Goal: Task Accomplishment & Management: Use online tool/utility

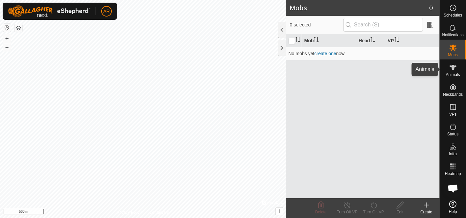
click at [451, 73] on span "Animals" at bounding box center [453, 75] width 14 height 4
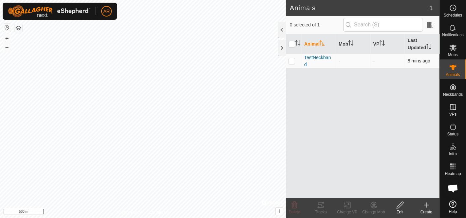
click at [292, 61] on p-checkbox at bounding box center [292, 60] width 7 height 5
checkbox input "true"
click at [320, 207] on icon at bounding box center [321, 204] width 6 height 5
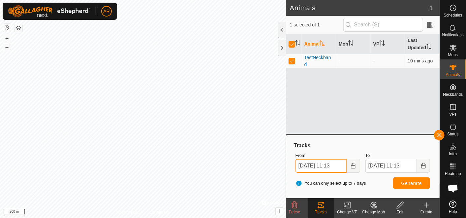
click at [319, 168] on input "[DATE] 11:13" at bounding box center [320, 166] width 51 height 14
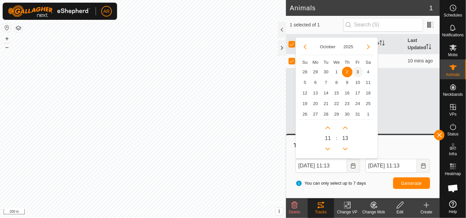
click at [358, 72] on span "3" at bounding box center [357, 72] width 11 height 11
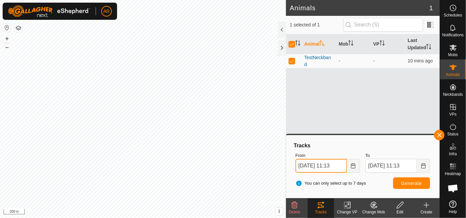
click at [332, 163] on input "[DATE] 11:13" at bounding box center [320, 166] width 51 height 14
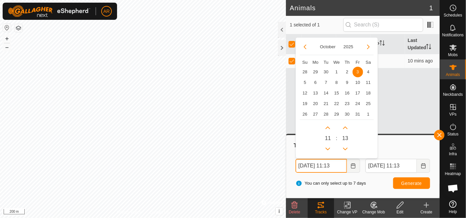
click at [332, 164] on input "[DATE] 11:13" at bounding box center [320, 166] width 51 height 14
click at [343, 164] on input "[DATE] 11:13" at bounding box center [320, 166] width 51 height 14
click at [330, 163] on input "[DATE] 9.00am" at bounding box center [320, 166] width 51 height 14
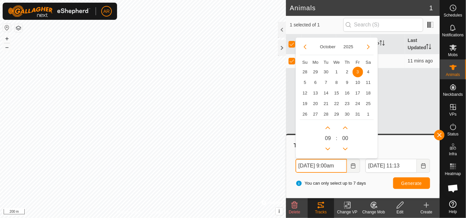
click at [345, 164] on input "[DATE] 9:00am" at bounding box center [320, 166] width 51 height 14
click at [413, 180] on span "Generate" at bounding box center [411, 182] width 20 height 5
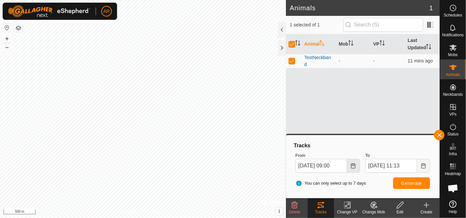
click at [355, 165] on icon "Choose Date" at bounding box center [353, 165] width 4 height 5
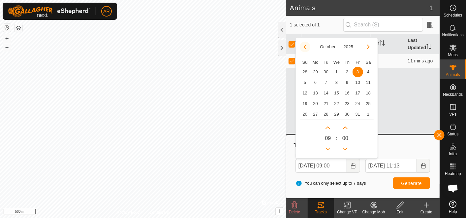
click at [305, 45] on button "Previous Month" at bounding box center [305, 47] width 11 height 11
click at [316, 113] on span "29" at bounding box center [315, 114] width 11 height 11
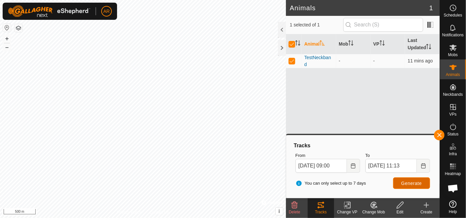
click at [411, 181] on span "Generate" at bounding box center [411, 182] width 20 height 5
click at [299, 183] on span "You can only select up to 7 days" at bounding box center [330, 183] width 71 height 7
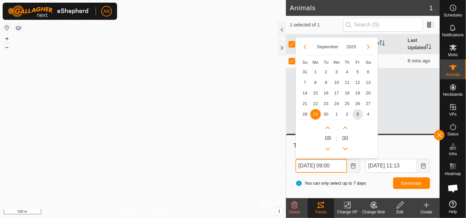
click at [325, 165] on input "[DATE] 09:00" at bounding box center [320, 166] width 51 height 14
click at [347, 93] on span "18" at bounding box center [347, 93] width 11 height 11
type input "[DATE] 09:00"
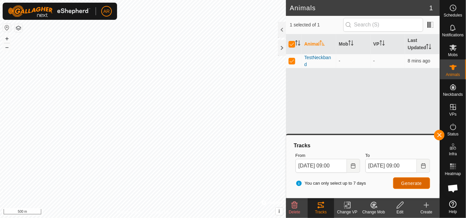
click at [410, 181] on span "Generate" at bounding box center [411, 182] width 20 height 5
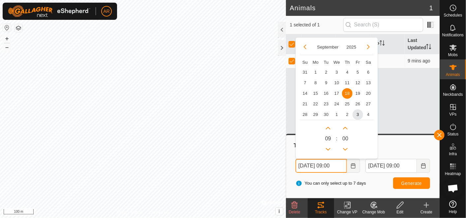
click at [326, 163] on input "[DATE] 09:00" at bounding box center [320, 166] width 51 height 14
drag, startPoint x: 298, startPoint y: 165, endPoint x: 305, endPoint y: 164, distance: 7.3
click at [305, 164] on input "[DATE] 09:00" at bounding box center [320, 166] width 51 height 14
click at [336, 94] on span "17" at bounding box center [336, 93] width 11 height 11
type input "[DATE] 09:00"
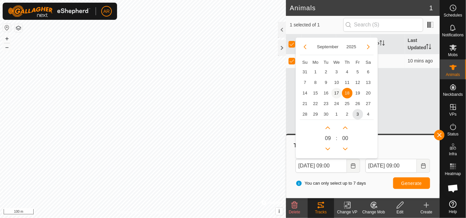
type input "[DATE] 09:00"
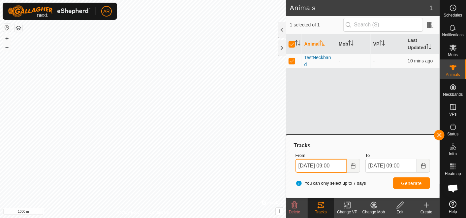
drag, startPoint x: 304, startPoint y: 164, endPoint x: 298, endPoint y: 165, distance: 5.9
click at [298, 165] on input "[DATE] 09:00" at bounding box center [320, 166] width 51 height 14
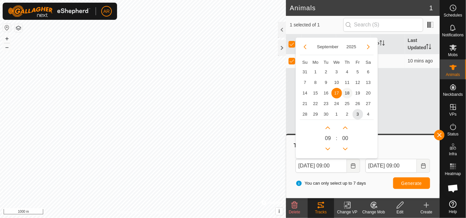
click at [347, 92] on span "18" at bounding box center [347, 93] width 11 height 11
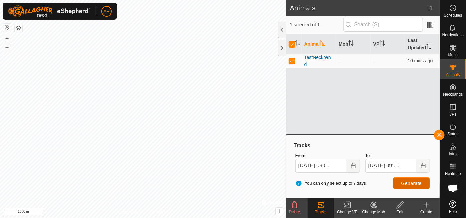
click at [415, 183] on span "Generate" at bounding box center [411, 182] width 20 height 5
click at [352, 97] on div "Animal Mob VP Last Updated TestNeckband - - 11 mins ago" at bounding box center [363, 116] width 154 height 164
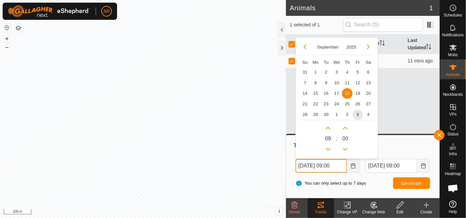
click at [333, 165] on input "[DATE] 09:00" at bounding box center [320, 166] width 51 height 14
click at [316, 114] on span "29" at bounding box center [315, 114] width 11 height 11
type input "[DATE] 09:00"
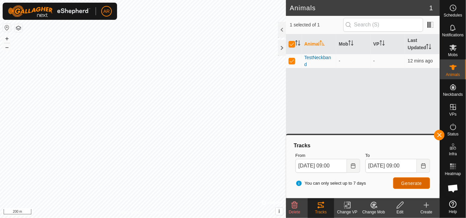
click at [409, 182] on span "Generate" at bounding box center [411, 182] width 20 height 5
click at [377, 166] on input "[DATE] 09:00" at bounding box center [390, 166] width 51 height 14
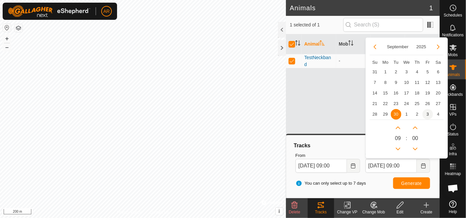
click at [427, 114] on span "3" at bounding box center [427, 114] width 11 height 11
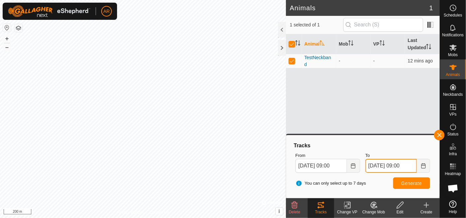
drag, startPoint x: 403, startPoint y: 165, endPoint x: 415, endPoint y: 165, distance: 12.2
click at [415, 165] on input "[DATE] 09:00" at bounding box center [390, 166] width 51 height 14
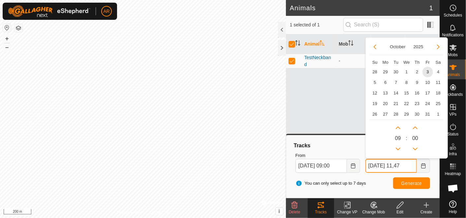
click at [406, 166] on input "[DATE] 11,47" at bounding box center [390, 166] width 51 height 14
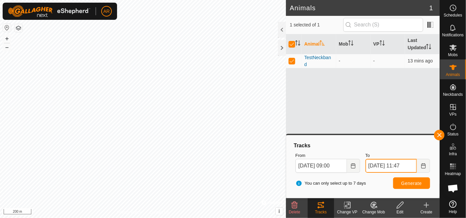
type input "[DATE] 11:47"
click at [411, 182] on span "Generate" at bounding box center [411, 182] width 20 height 5
click at [20, 26] on button "button" at bounding box center [19, 28] width 8 height 8
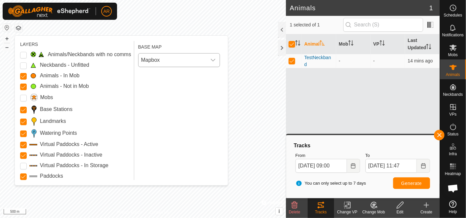
click at [215, 60] on icon "dropdown trigger" at bounding box center [212, 59] width 5 height 5
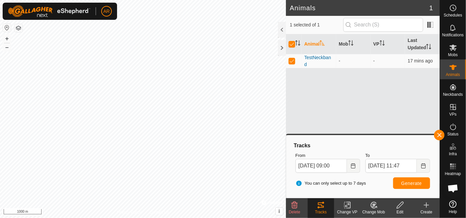
click at [454, 205] on icon at bounding box center [452, 203] width 7 height 7
